Goal: Contribute content

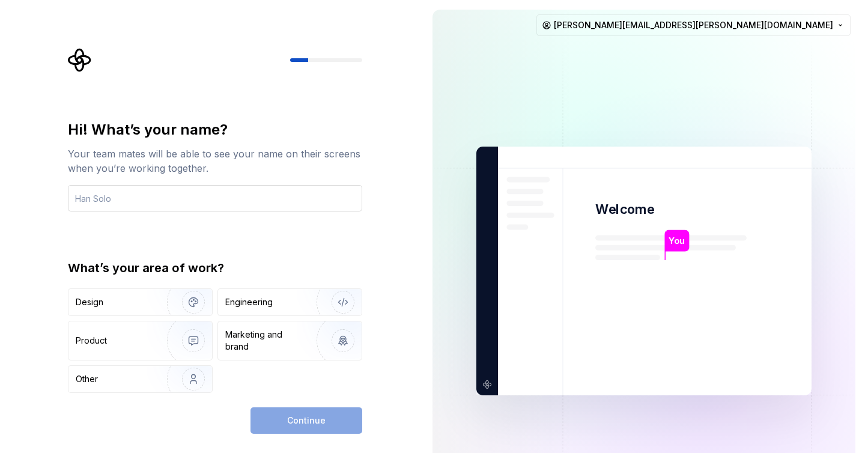
click at [219, 188] on input "text" at bounding box center [215, 198] width 294 height 26
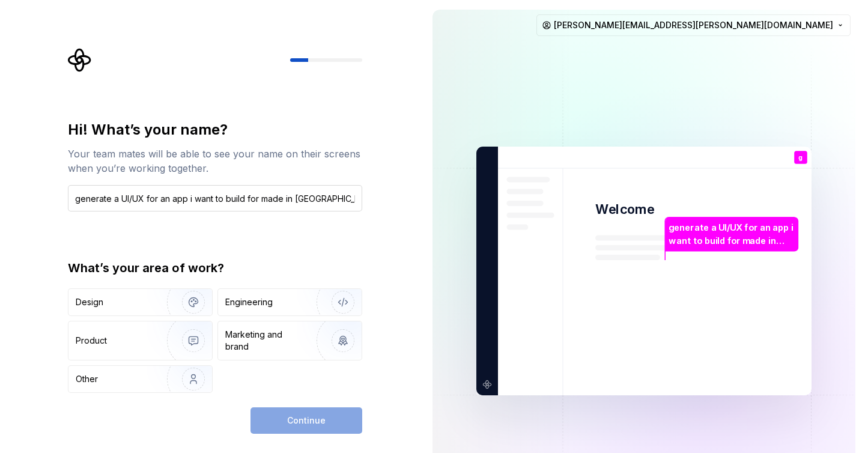
type input "generate a UI/UX for an app i want to build for made in [GEOGRAPHIC_DATA]"
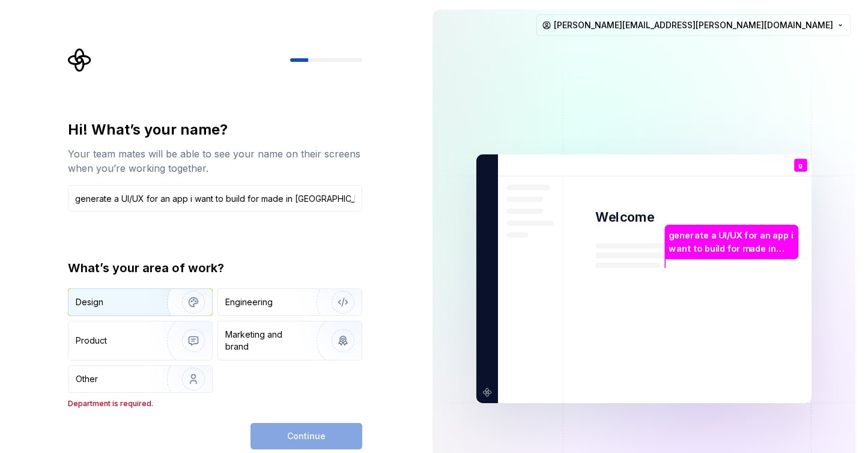
click at [133, 298] on div "Design" at bounding box center [114, 302] width 76 height 12
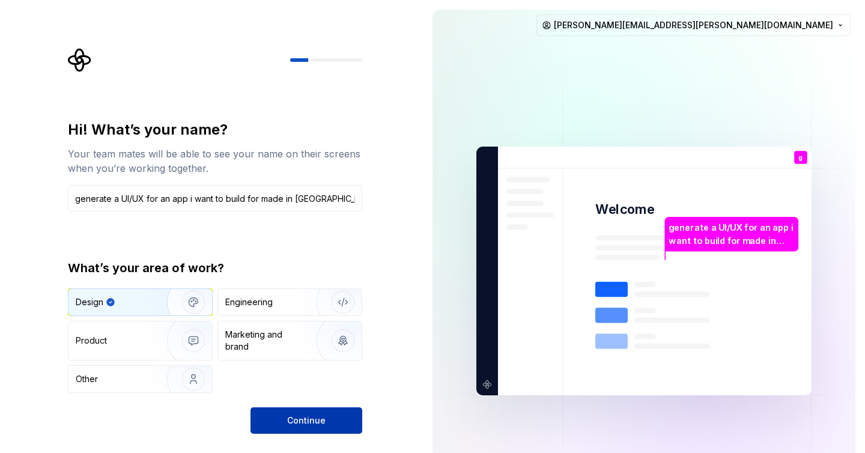
click at [309, 422] on span "Continue" at bounding box center [306, 421] width 38 height 12
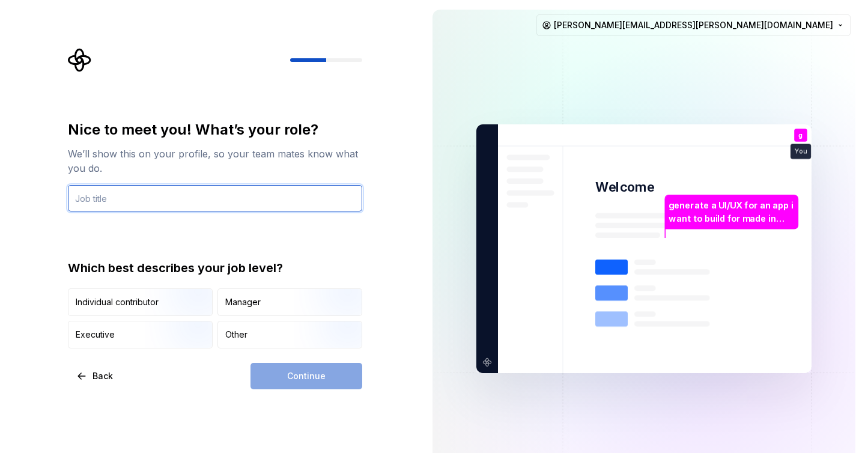
click at [216, 202] on input "text" at bounding box center [215, 198] width 294 height 26
type input "CEO"
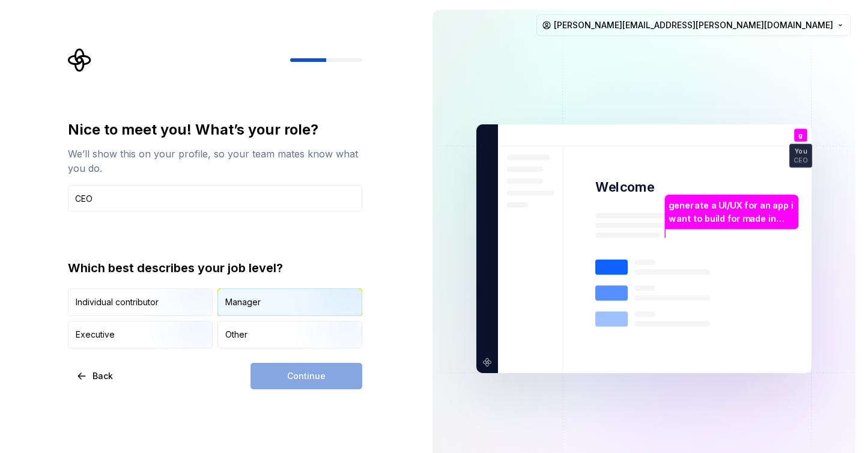
click at [258, 295] on div "Manager" at bounding box center [290, 302] width 144 height 26
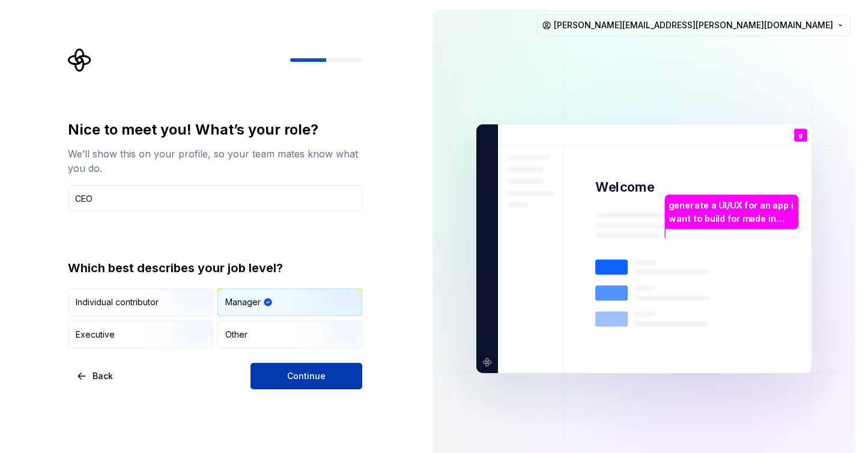
click at [331, 383] on button "Continue" at bounding box center [307, 376] width 112 height 26
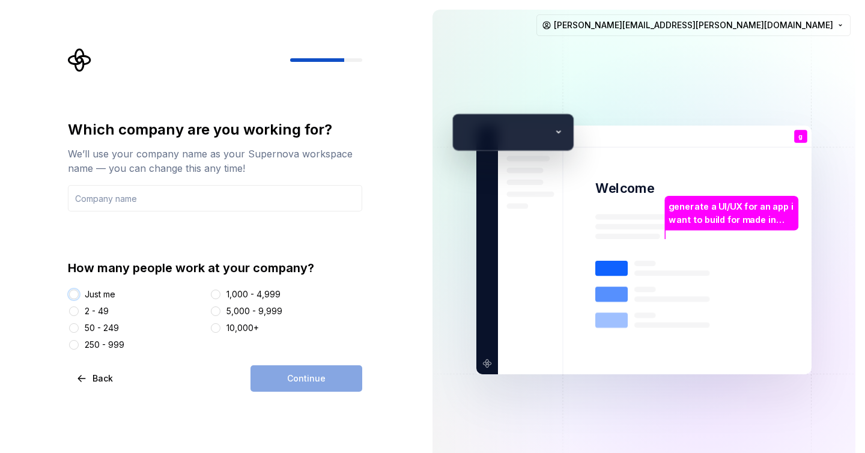
click at [77, 294] on button "Just me" at bounding box center [74, 295] width 10 height 10
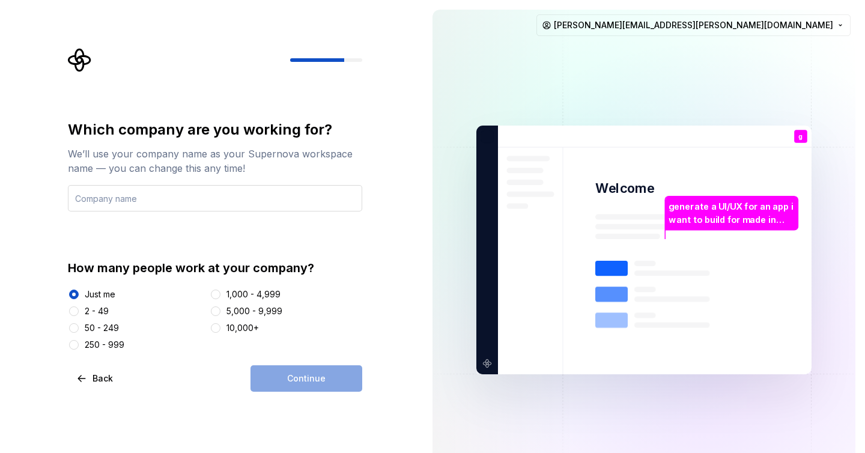
click at [154, 204] on input "text" at bounding box center [215, 198] width 294 height 26
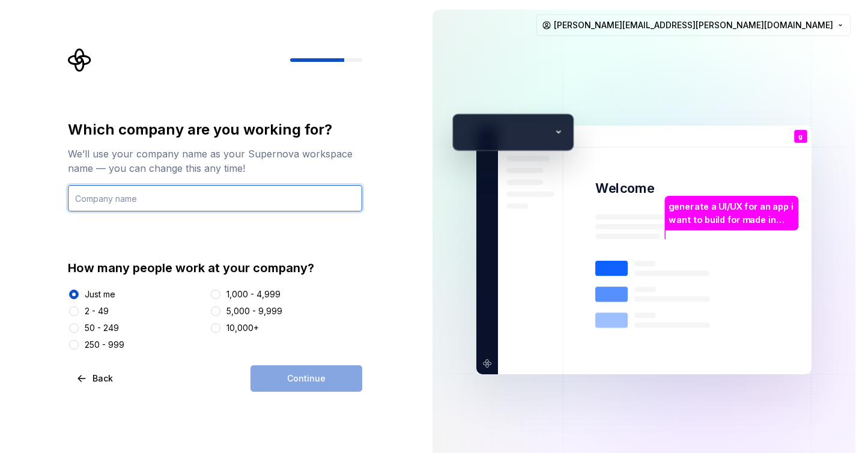
type input "Kaboom DS"
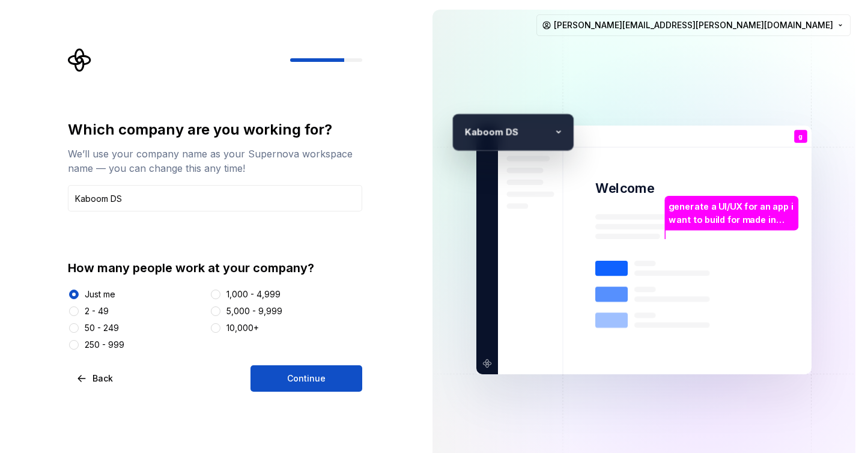
click at [79, 306] on div at bounding box center [74, 311] width 12 height 12
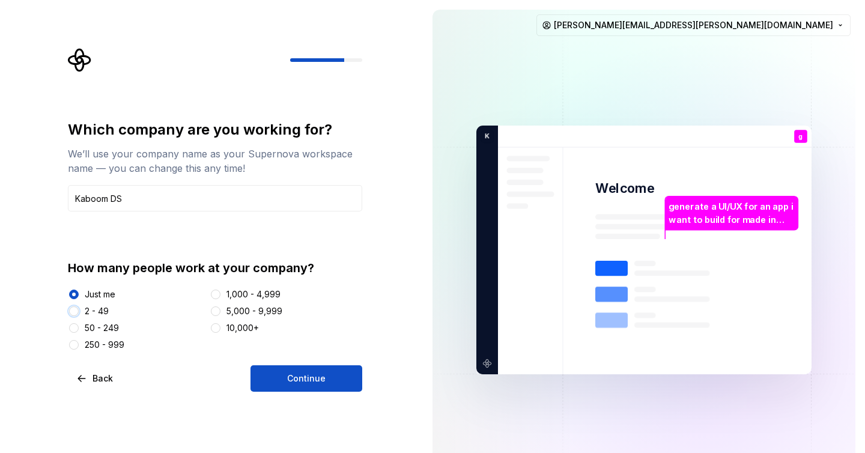
click at [74, 311] on button "2 - 49" at bounding box center [74, 311] width 10 height 10
click at [321, 374] on span "Continue" at bounding box center [306, 378] width 38 height 12
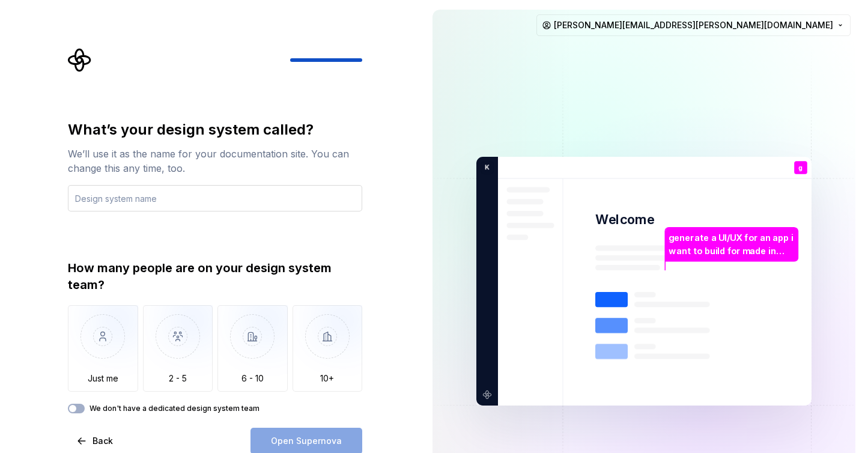
click at [213, 198] on input "text" at bounding box center [215, 198] width 294 height 26
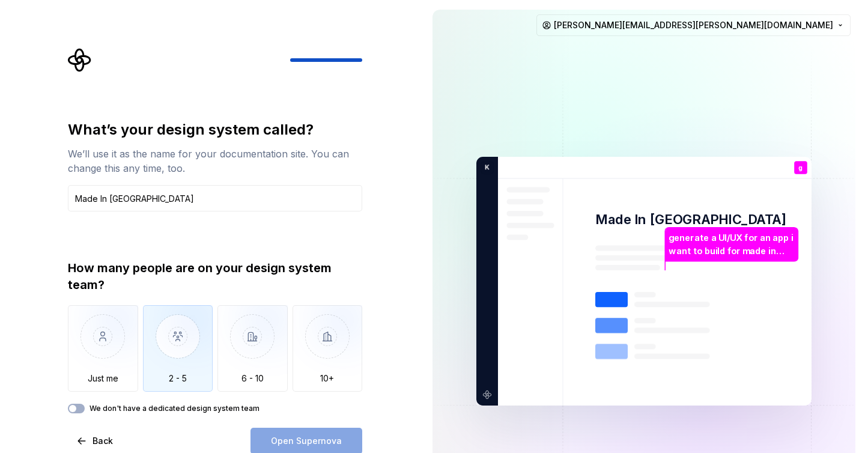
type input "Made In [GEOGRAPHIC_DATA]"
click at [196, 344] on img "button" at bounding box center [178, 345] width 70 height 80
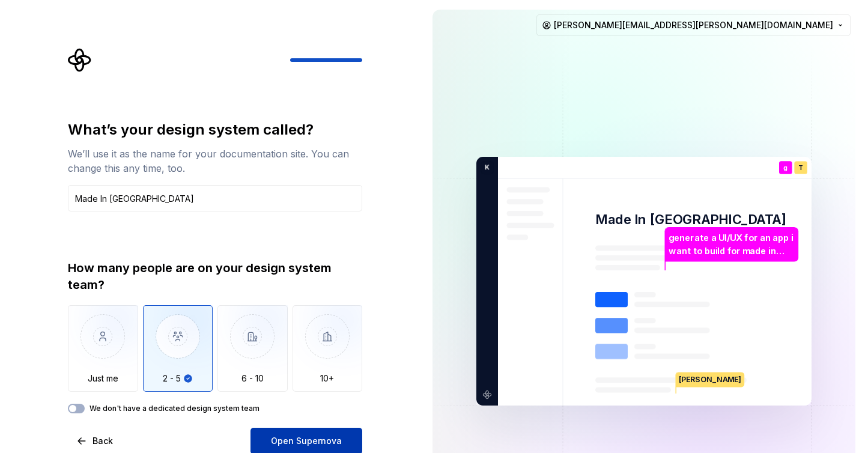
click at [324, 436] on span "Open Supernova" at bounding box center [306, 441] width 71 height 12
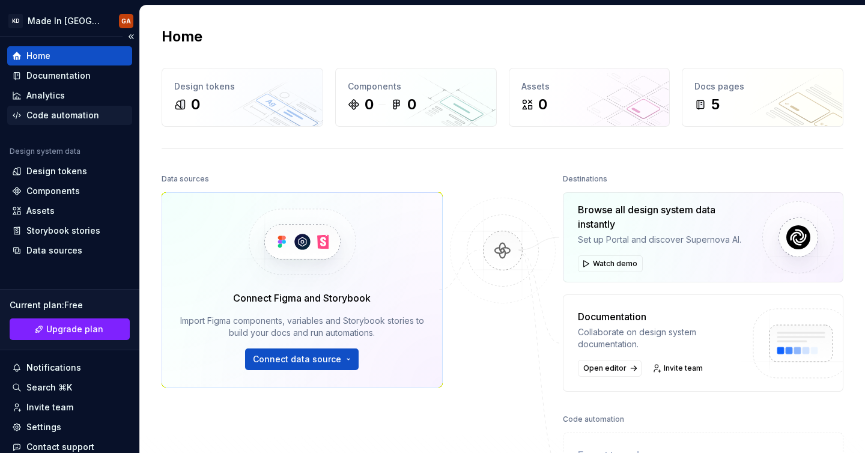
click at [57, 120] on div "Code automation" at bounding box center [62, 115] width 73 height 12
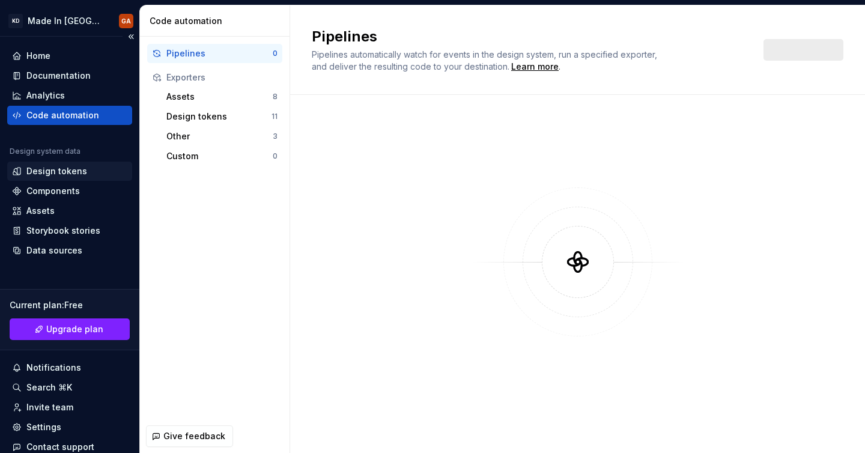
click at [68, 172] on div "Design tokens" at bounding box center [56, 171] width 61 height 12
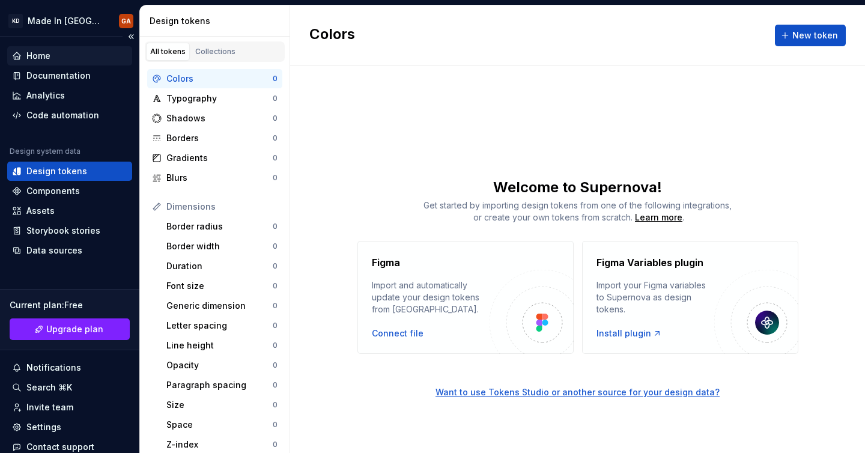
click at [65, 52] on div "Home" at bounding box center [69, 56] width 115 height 12
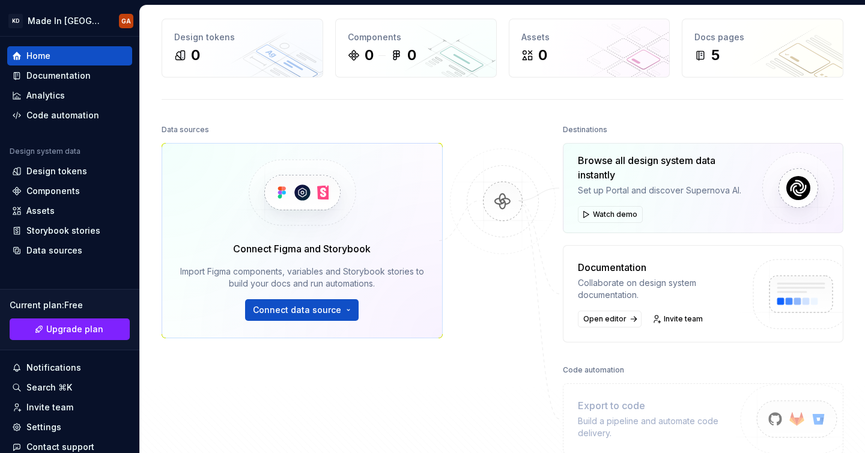
scroll to position [50, 0]
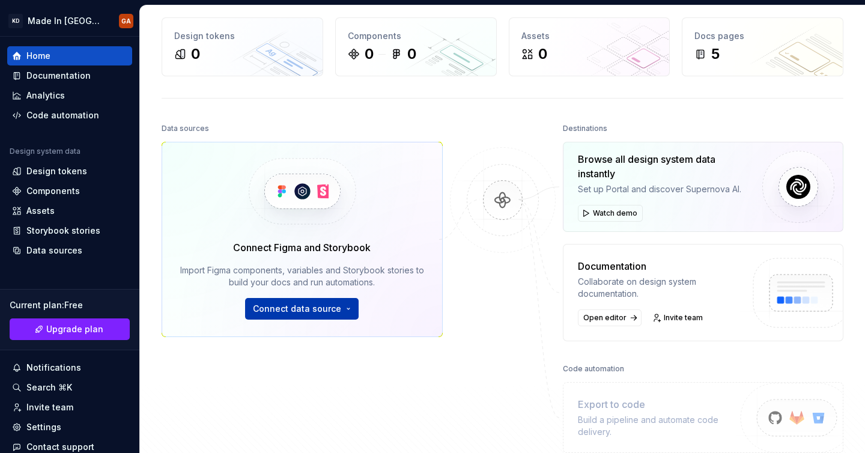
click at [342, 316] on button "Connect data source" at bounding box center [302, 309] width 114 height 22
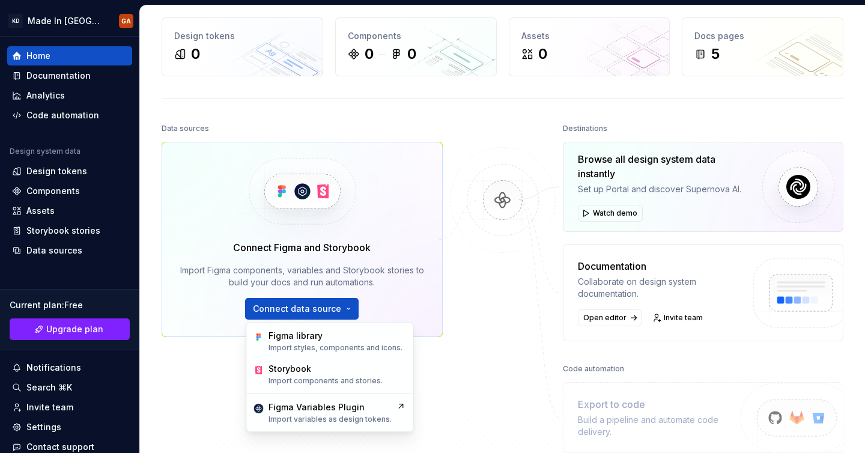
click at [393, 220] on div "Connect Figma and Storybook Import Figma components, variables and Storybook st…" at bounding box center [302, 239] width 281 height 195
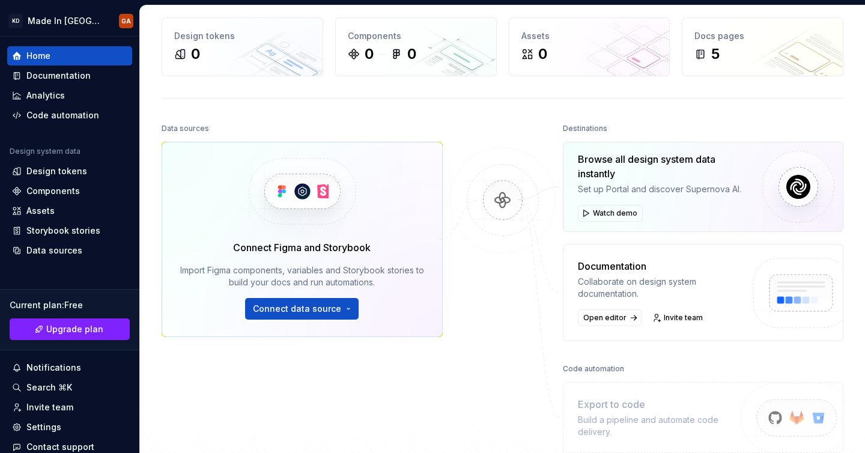
scroll to position [0, 0]
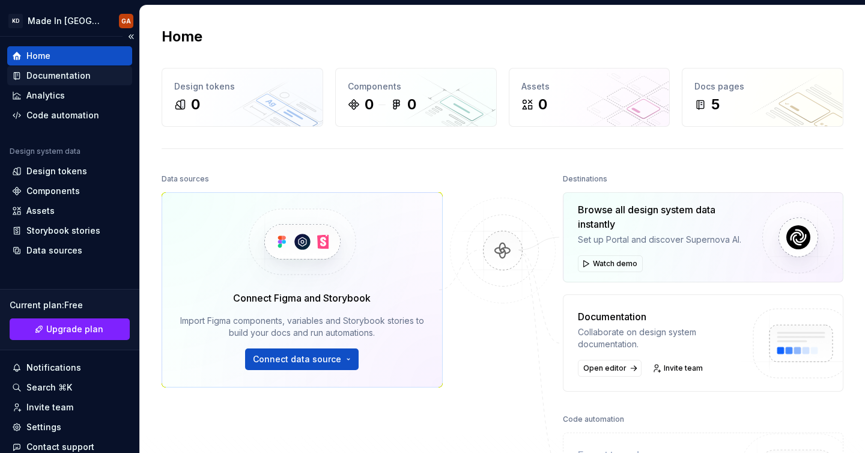
click at [74, 76] on div "Documentation" at bounding box center [58, 76] width 64 height 12
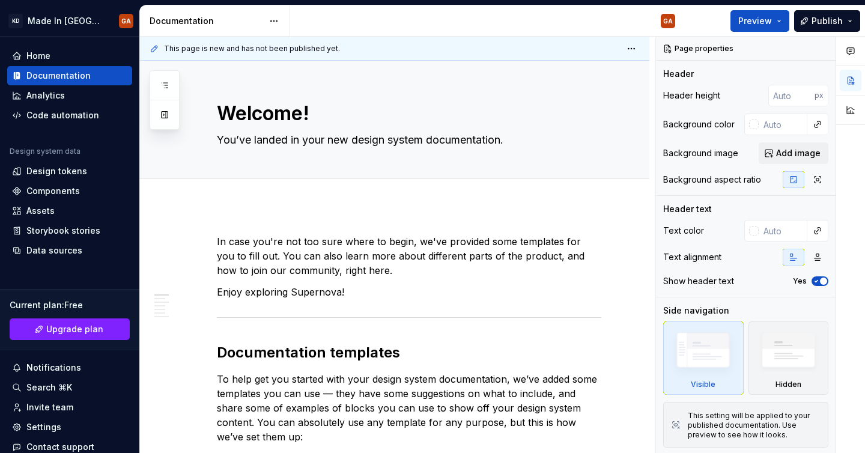
type textarea "*"
click at [243, 189] on span "Add tab" at bounding box center [246, 192] width 28 height 10
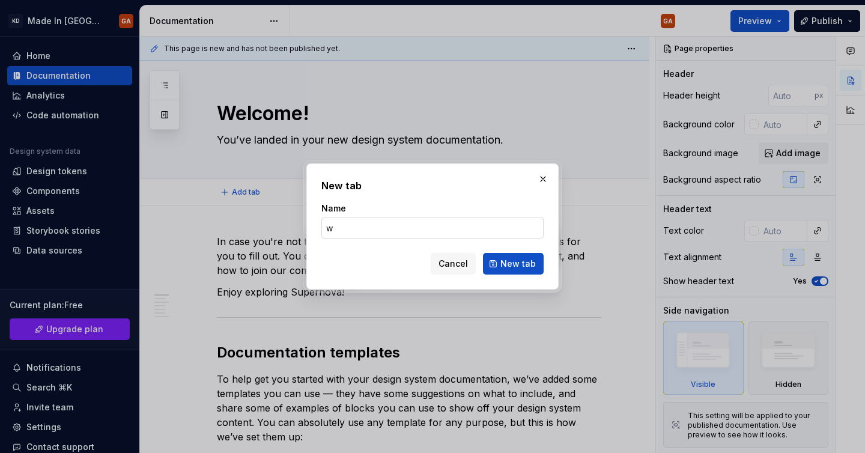
type input "wf"
click at [533, 254] on button "New tab" at bounding box center [513, 264] width 61 height 22
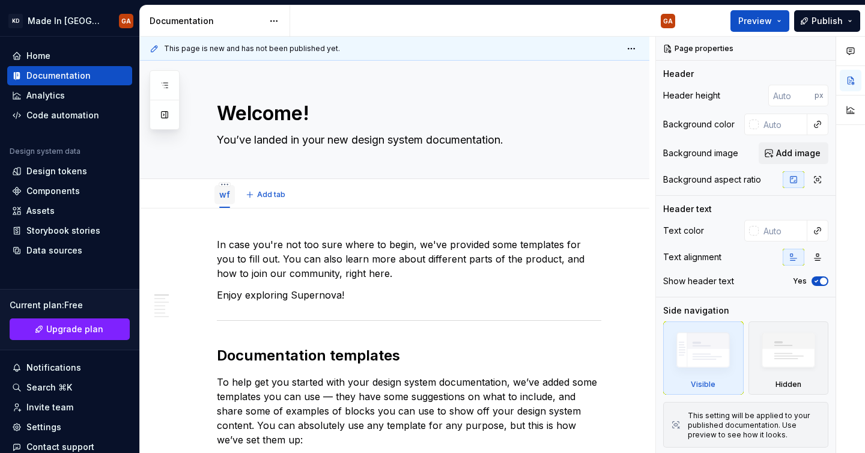
click at [223, 198] on link "wf" at bounding box center [224, 194] width 11 height 10
click at [226, 184] on html "KD Made In [GEOGRAPHIC_DATA] [GEOGRAPHIC_DATA] Home Documentation Analytics Cod…" at bounding box center [432, 226] width 865 height 453
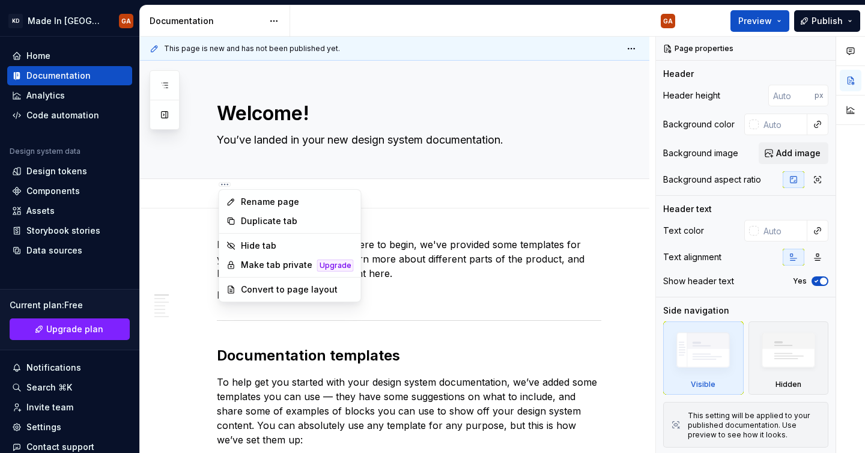
click at [394, 162] on html "KD Made In [GEOGRAPHIC_DATA] [GEOGRAPHIC_DATA] Home Documentation Analytics Cod…" at bounding box center [432, 226] width 865 height 453
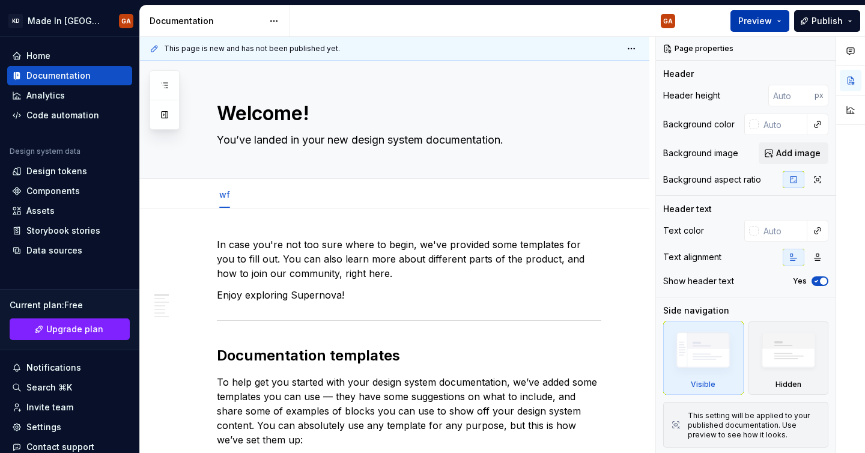
click at [753, 20] on span "Preview" at bounding box center [755, 21] width 34 height 12
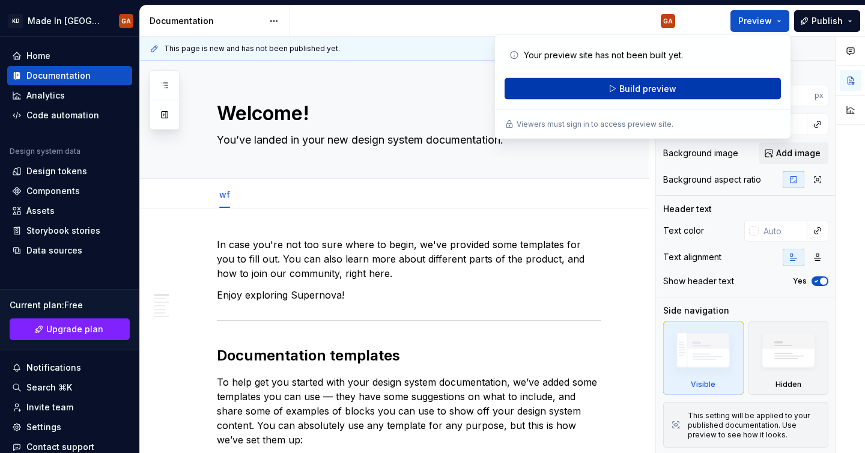
click at [658, 87] on span "Build preview" at bounding box center [647, 89] width 57 height 12
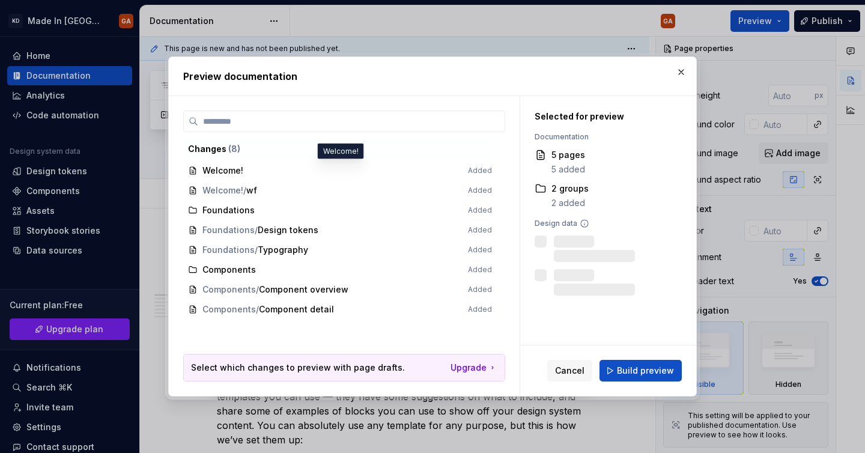
click at [300, 174] on span "Welcome! Added" at bounding box center [340, 171] width 314 height 20
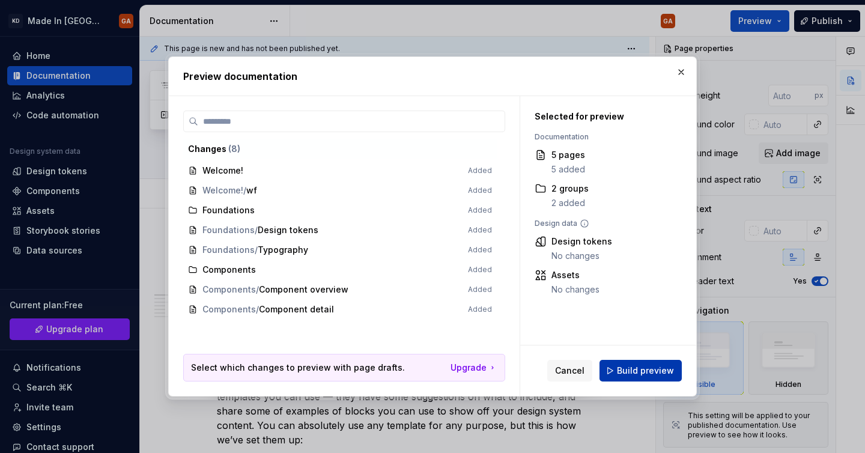
click at [636, 368] on span "Build preview" at bounding box center [645, 371] width 57 height 12
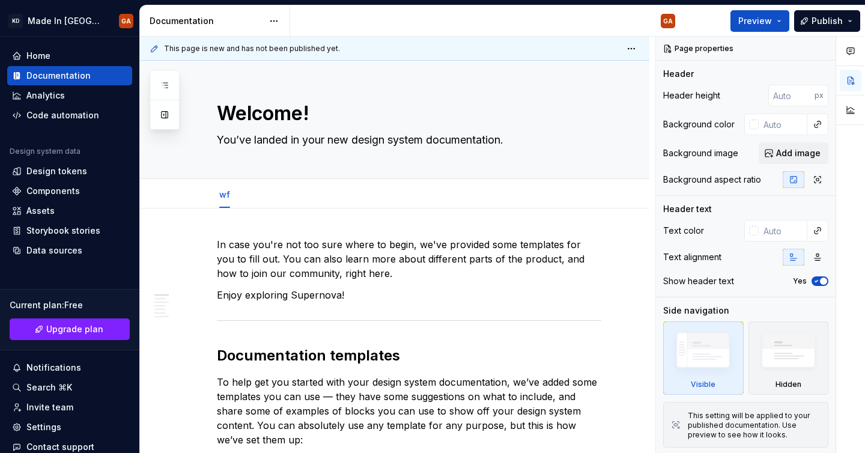
type textarea "*"
